Goal: Task Accomplishment & Management: Use online tool/utility

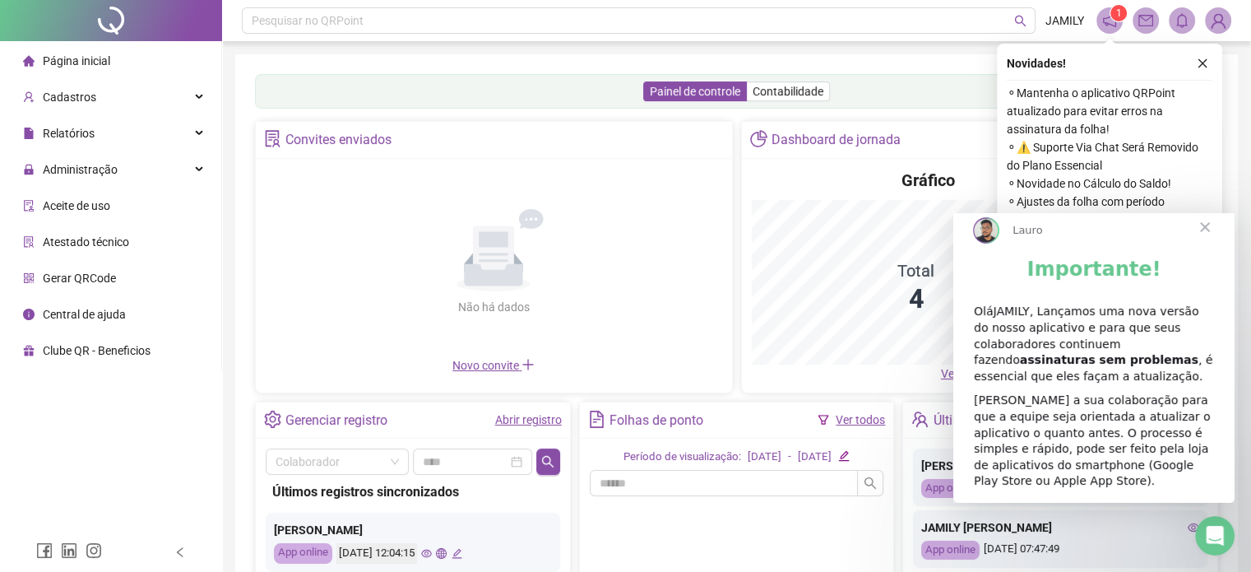
click at [1203, 243] on span "Fechar" at bounding box center [1204, 226] width 59 height 59
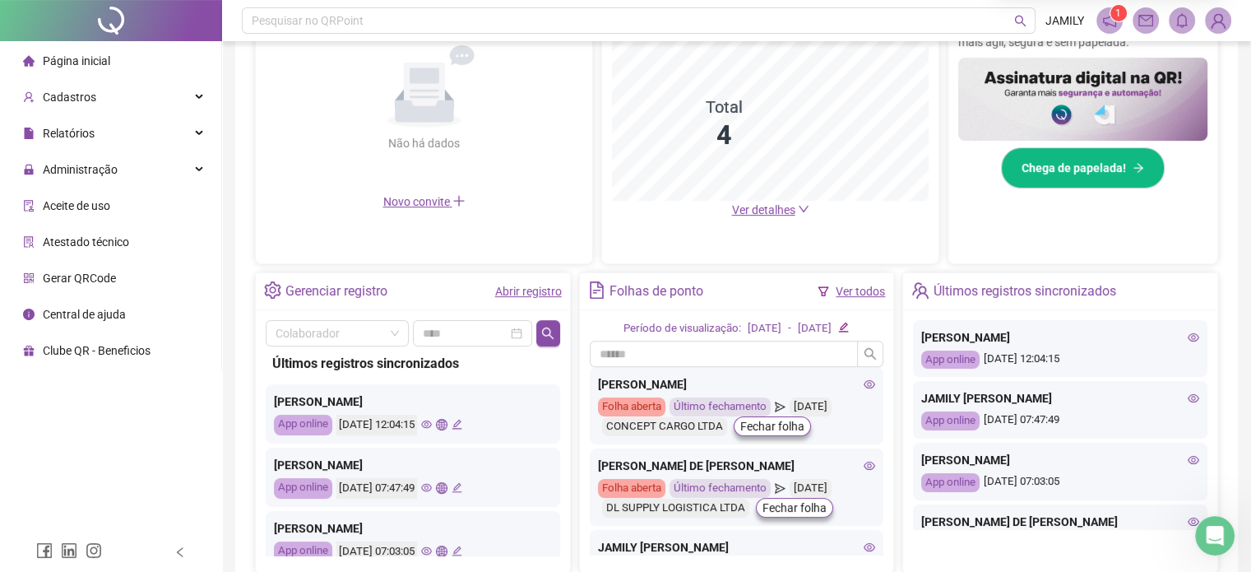
scroll to position [77, 0]
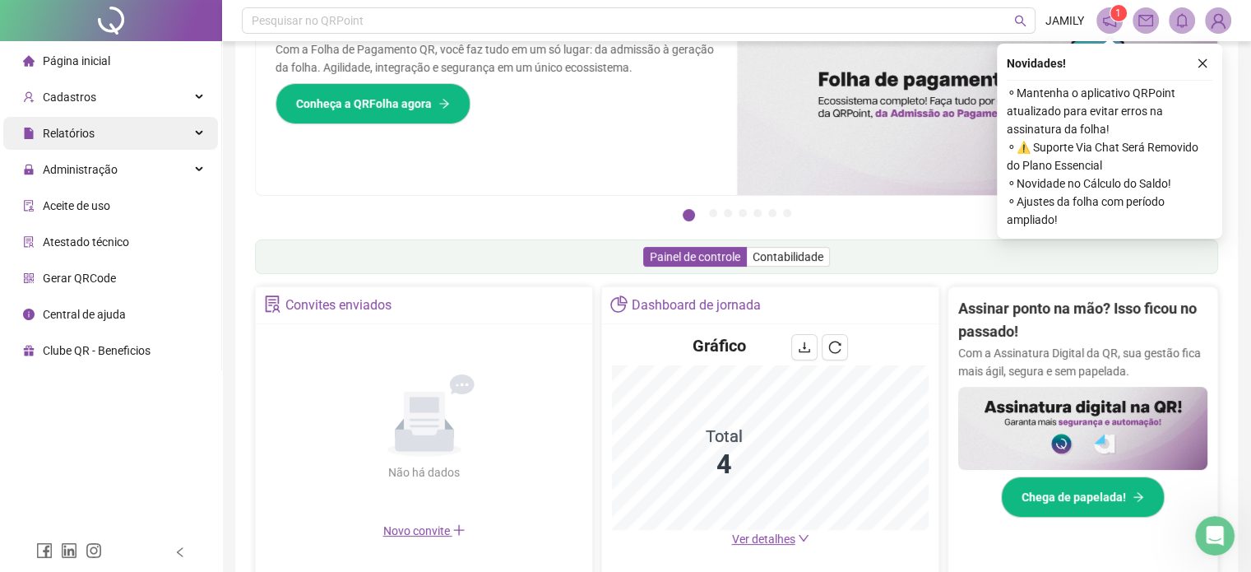
click at [103, 130] on div "Relatórios" at bounding box center [110, 133] width 215 height 33
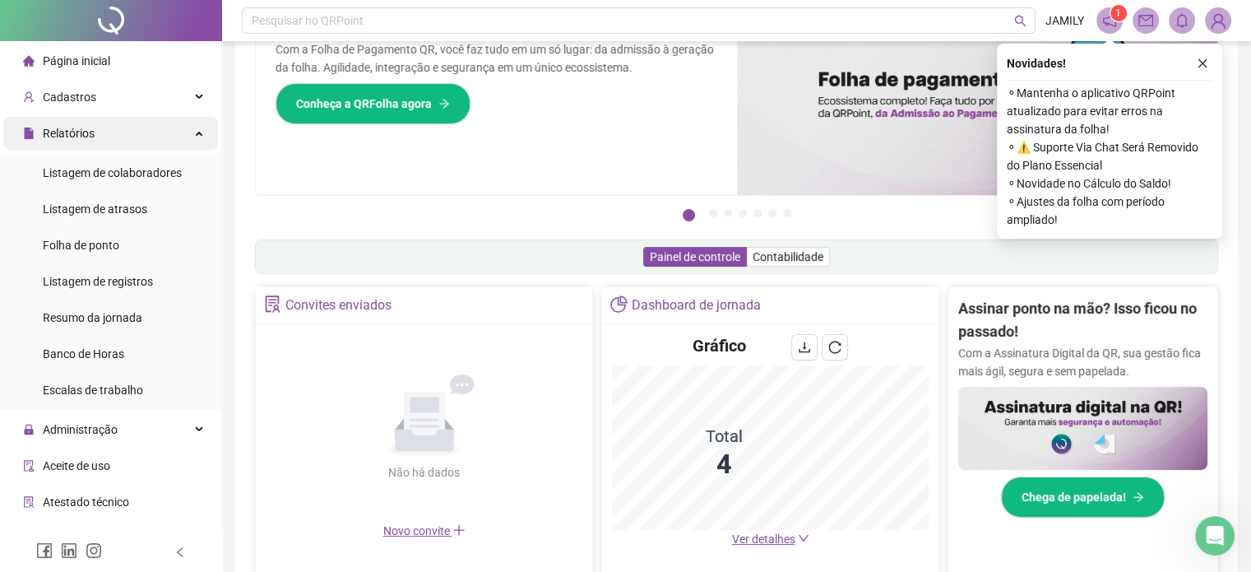
click at [121, 144] on div "Relatórios" at bounding box center [110, 133] width 215 height 33
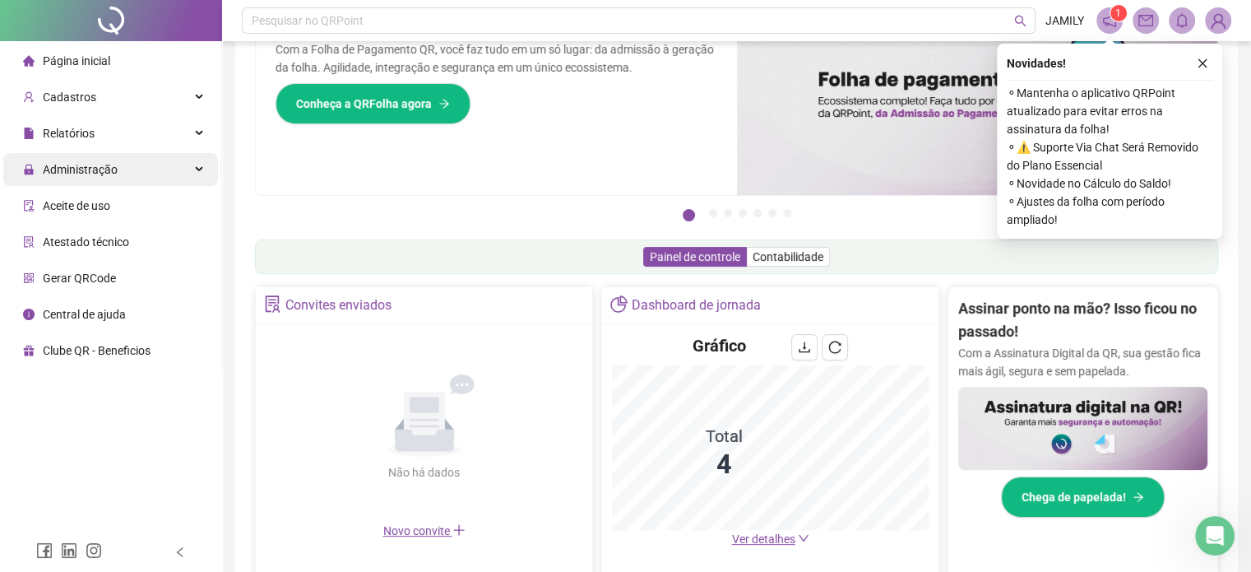
click at [119, 176] on div "Administração" at bounding box center [110, 169] width 215 height 33
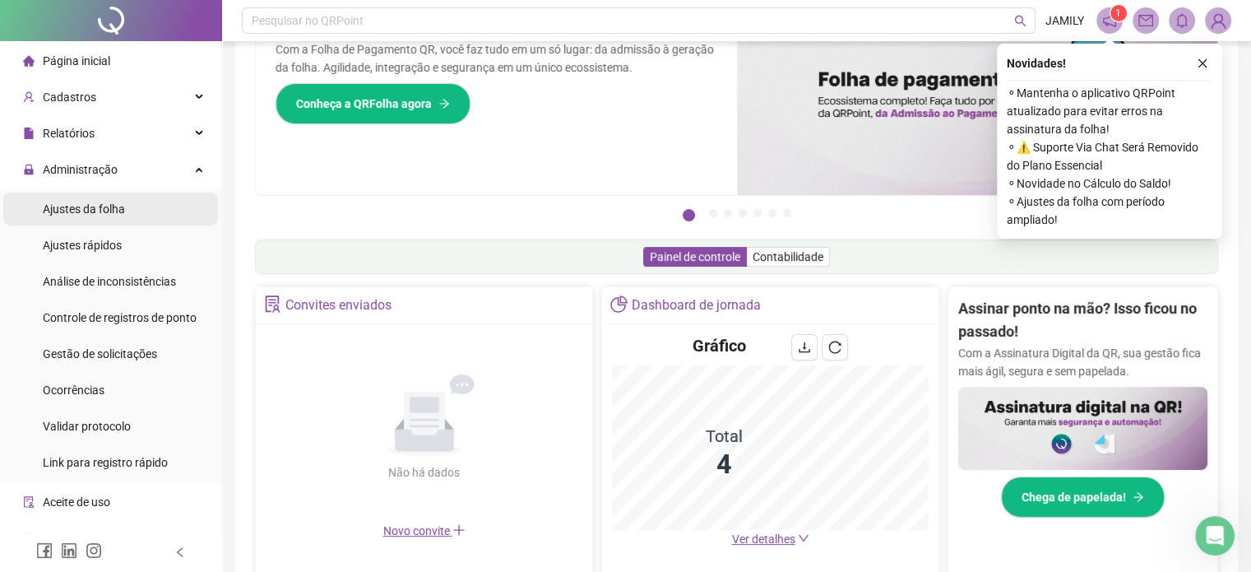
click at [137, 220] on li "Ajustes da folha" at bounding box center [110, 208] width 215 height 33
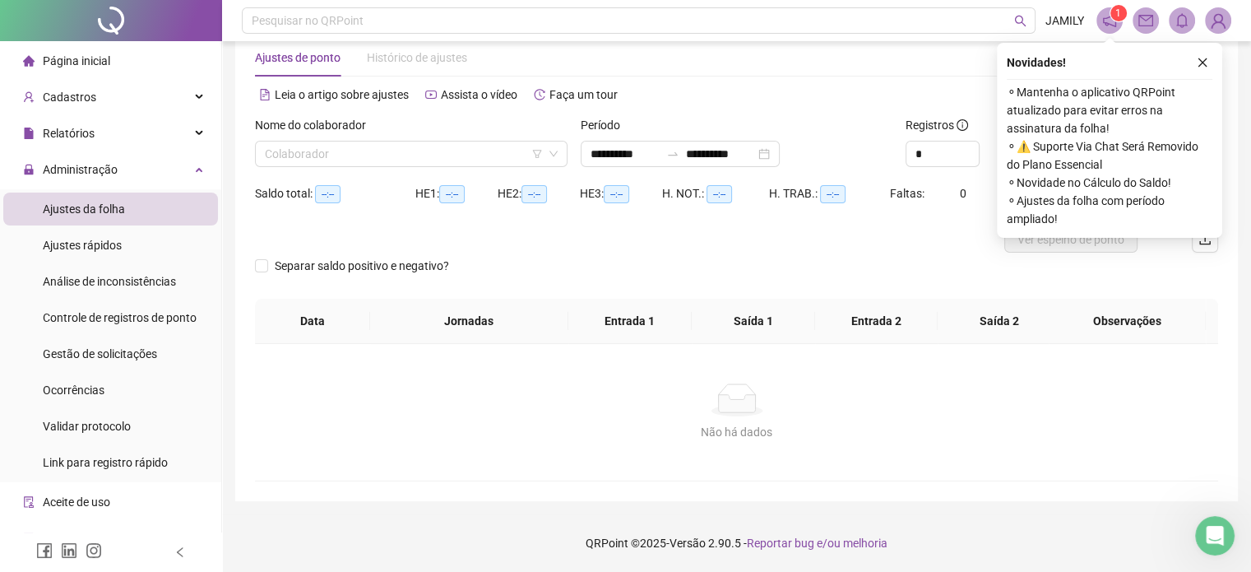
scroll to position [35, 0]
type input "**********"
click at [553, 156] on icon "down" at bounding box center [553, 155] width 8 height 6
click at [492, 160] on input "search" at bounding box center [404, 154] width 278 height 25
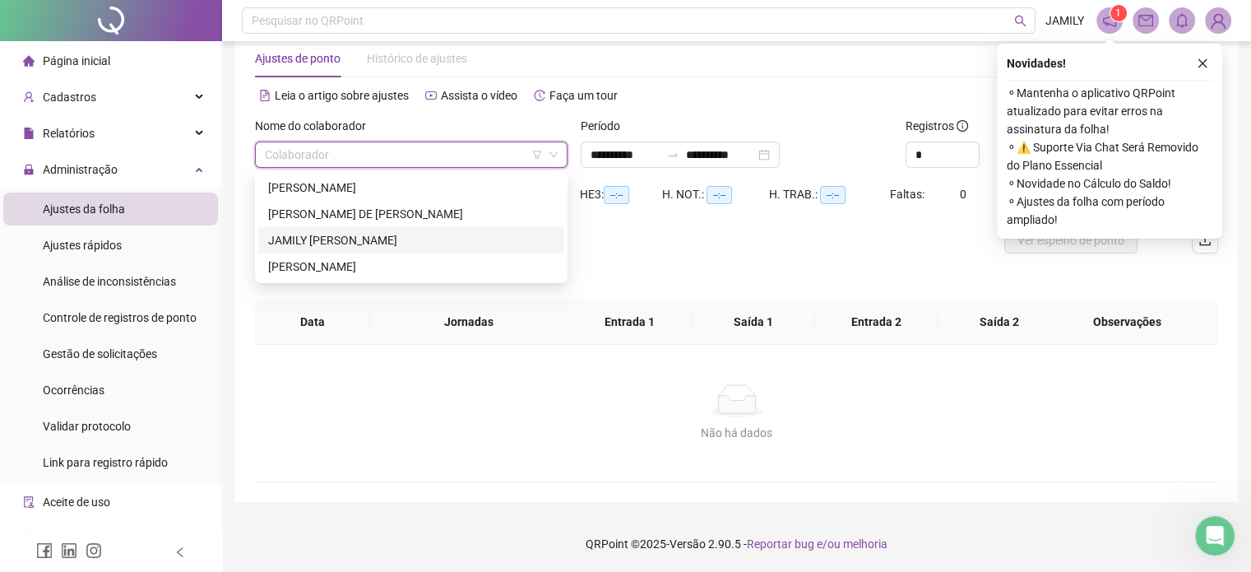
click at [352, 236] on div "JAMILY [PERSON_NAME]" at bounding box center [411, 240] width 286 height 18
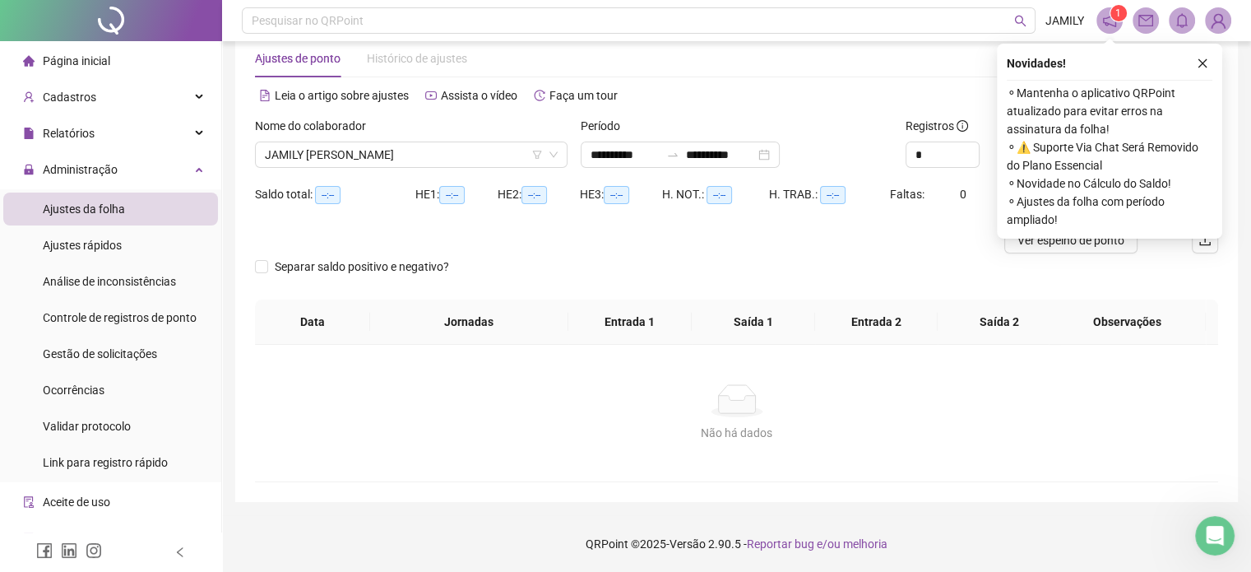
click at [950, 248] on div at bounding box center [616, 240] width 722 height 26
click at [1208, 59] on button "button" at bounding box center [1203, 63] width 20 height 20
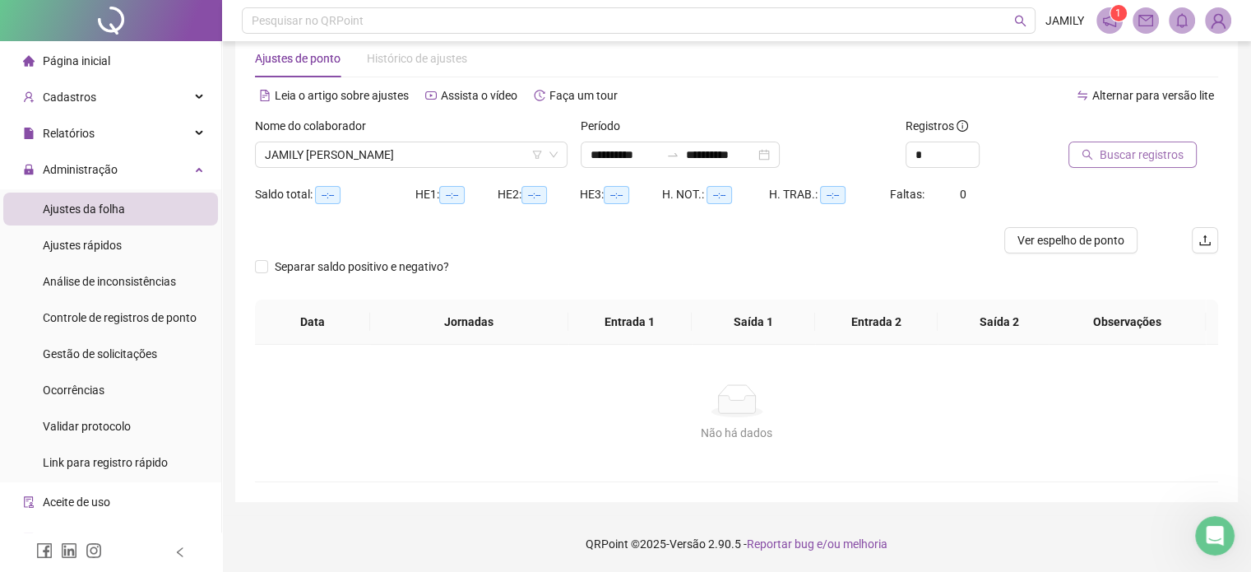
click at [1157, 152] on span "Buscar registros" at bounding box center [1142, 155] width 84 height 18
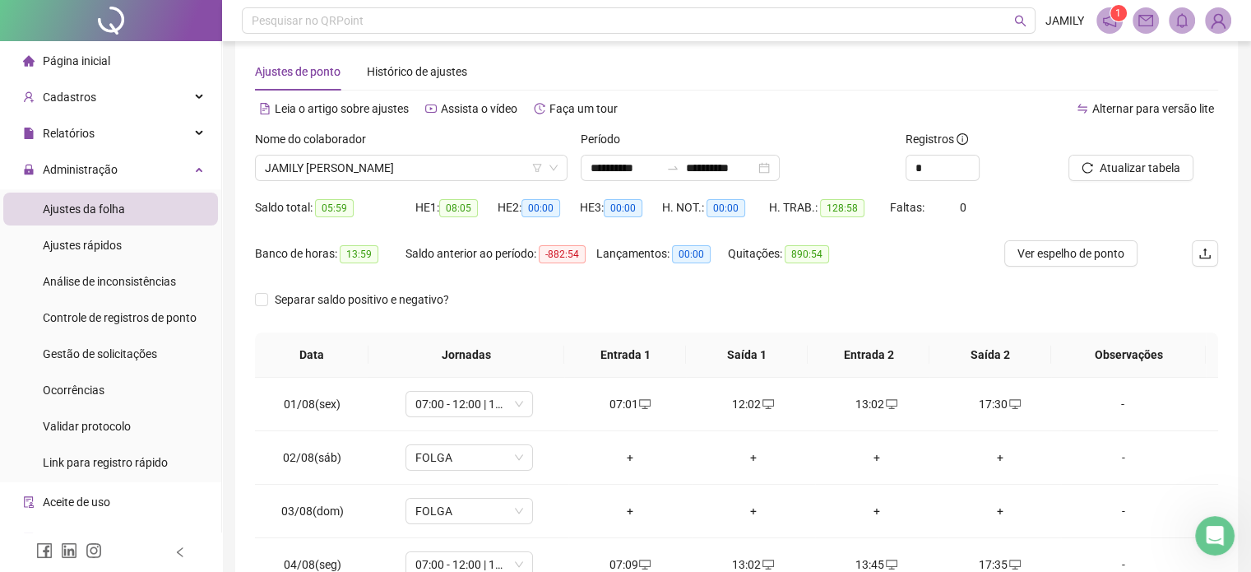
scroll to position [0, 0]
